Goal: Information Seeking & Learning: Learn about a topic

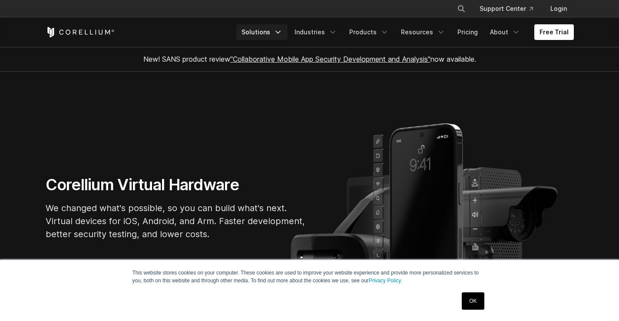
click at [282, 33] on icon "Navigation Menu" at bounding box center [278, 32] width 9 height 9
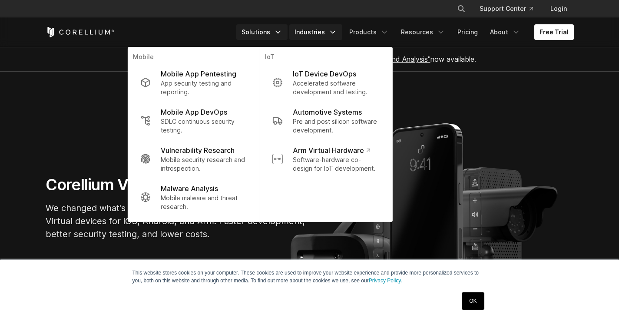
click at [335, 32] on polyline "Navigation Menu" at bounding box center [333, 32] width 4 height 2
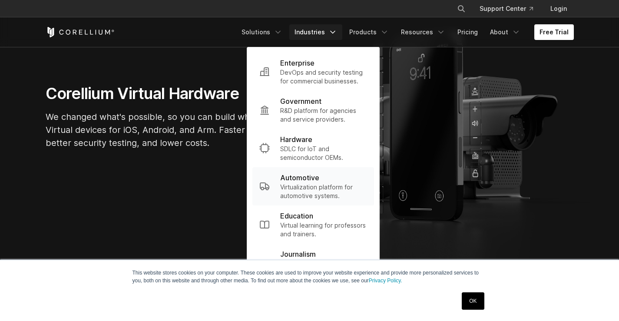
scroll to position [130, 0]
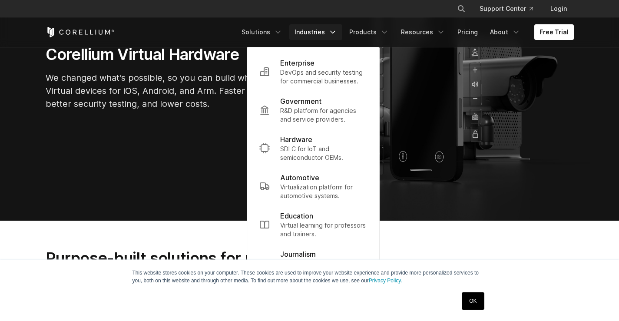
click at [484, 298] on link "OK" at bounding box center [473, 300] width 22 height 17
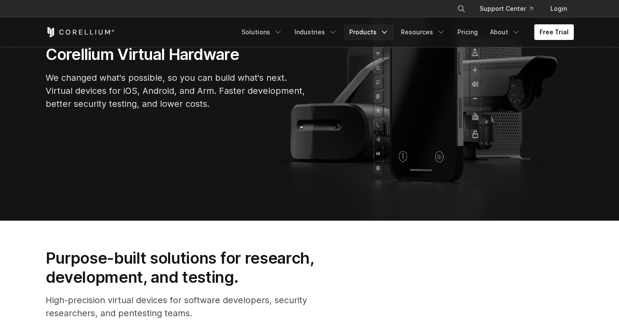
click at [388, 30] on icon "Navigation Menu" at bounding box center [384, 32] width 9 height 9
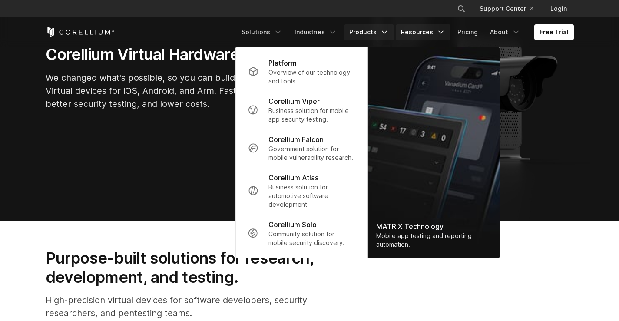
click at [445, 32] on icon "Navigation Menu" at bounding box center [441, 32] width 9 height 9
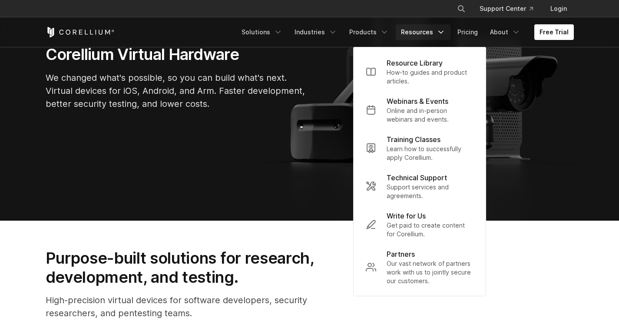
drag, startPoint x: 217, startPoint y: 126, endPoint x: 187, endPoint y: 133, distance: 31.3
click at [214, 128] on section "Corellium Virtual Hardware We changed what's possible, so you can build what's …" at bounding box center [309, 80] width 619 height 279
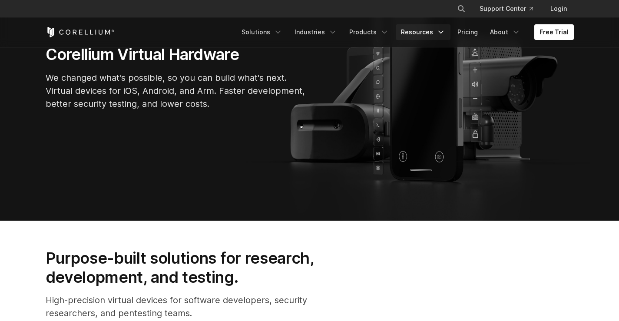
click at [436, 33] on link "Resources" at bounding box center [423, 32] width 55 height 16
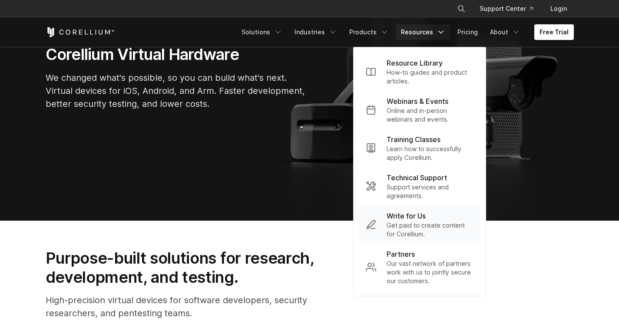
click at [411, 224] on p "Get paid to create content for Corellium." at bounding box center [430, 229] width 87 height 17
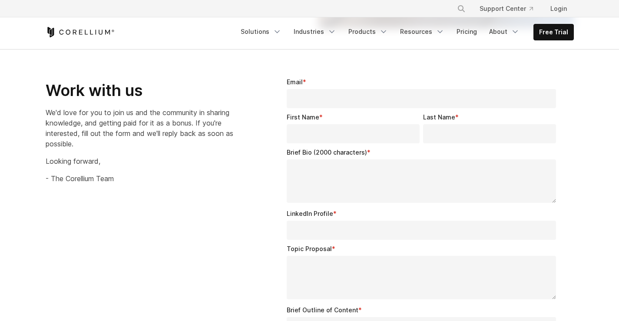
scroll to position [1173, 0]
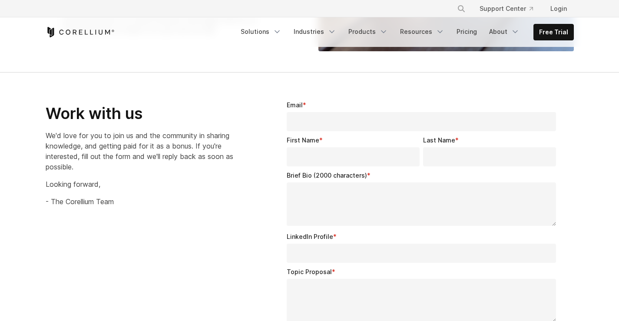
drag, startPoint x: 236, startPoint y: 116, endPoint x: 328, endPoint y: 130, distance: 92.7
click at [235, 117] on div "Work with us We'd love for you to join us and the community in sharing knowledg…" at bounding box center [151, 146] width 210 height 120
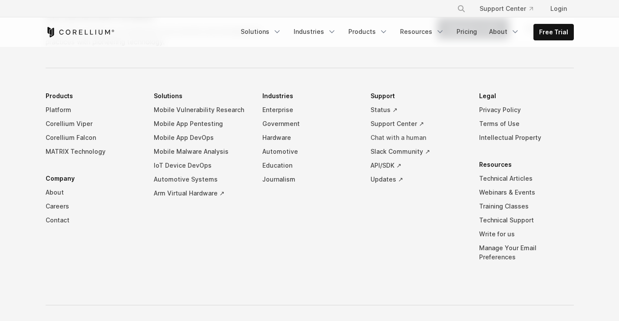
scroll to position [1829, 0]
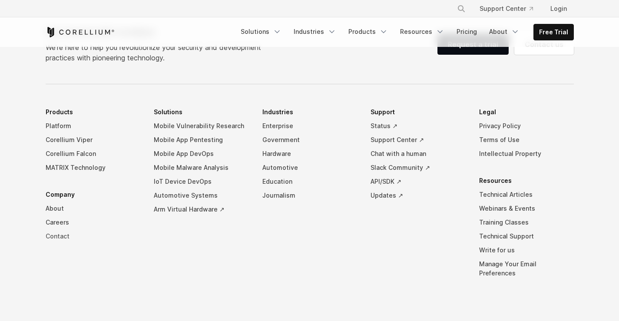
click at [59, 237] on link "Contact" at bounding box center [93, 236] width 95 height 14
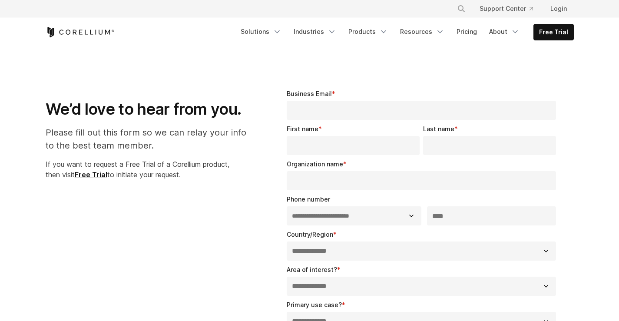
select select "**"
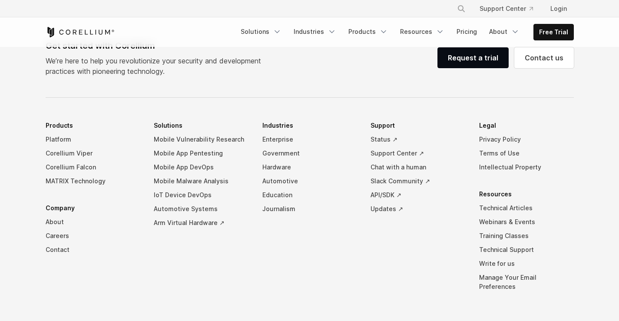
scroll to position [689, 0]
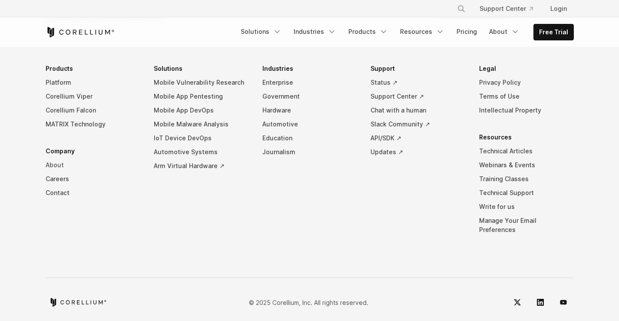
click at [53, 165] on link "About" at bounding box center [93, 165] width 95 height 14
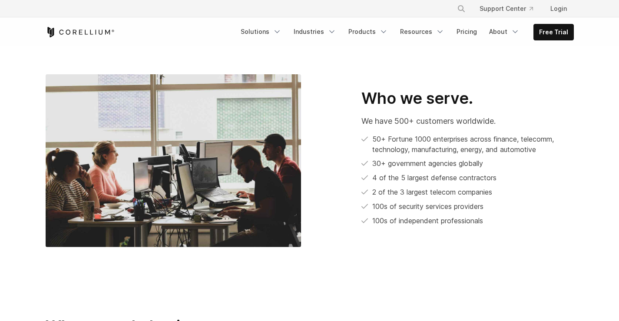
scroll to position [478, 0]
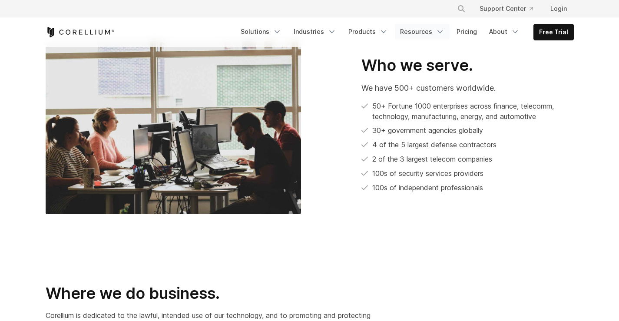
click at [444, 33] on icon "Navigation Menu" at bounding box center [440, 31] width 9 height 9
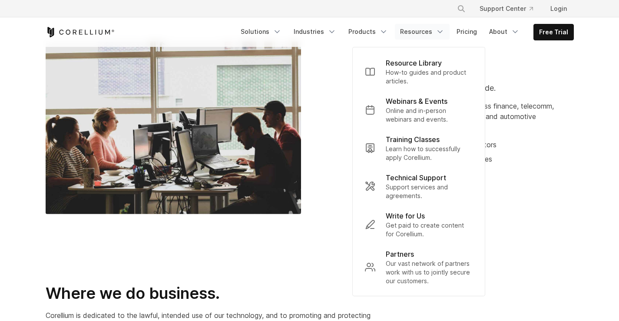
click at [413, 216] on p "Write for Us" at bounding box center [405, 216] width 39 height 10
